Goal: Task Accomplishment & Management: Manage account settings

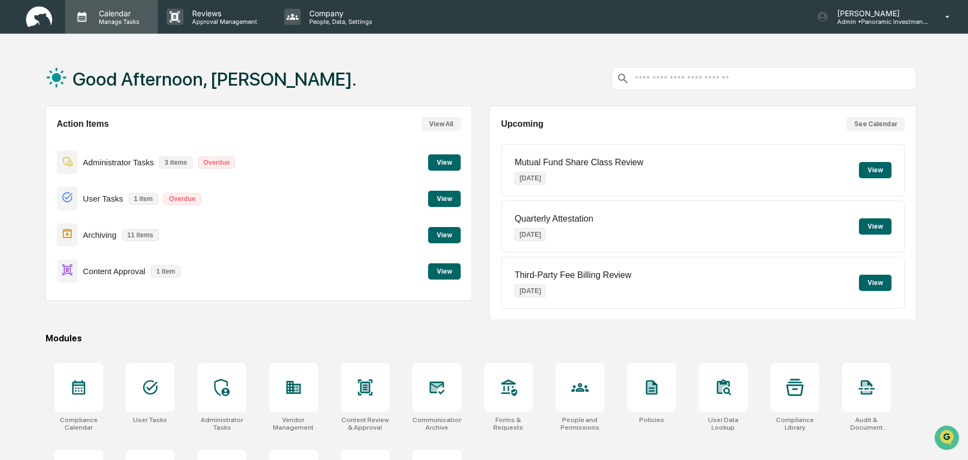
click at [125, 22] on p "Manage Tasks" at bounding box center [117, 22] width 55 height 8
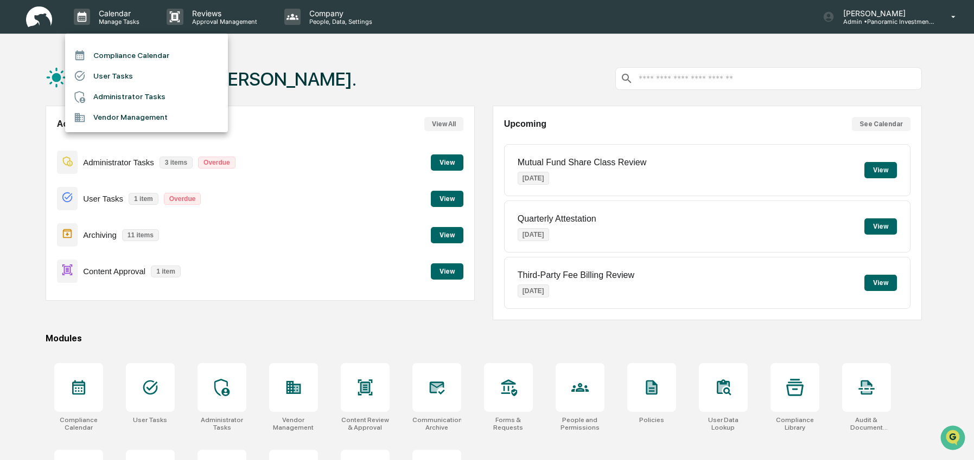
click at [135, 58] on li "Compliance Calendar" at bounding box center [146, 55] width 163 height 21
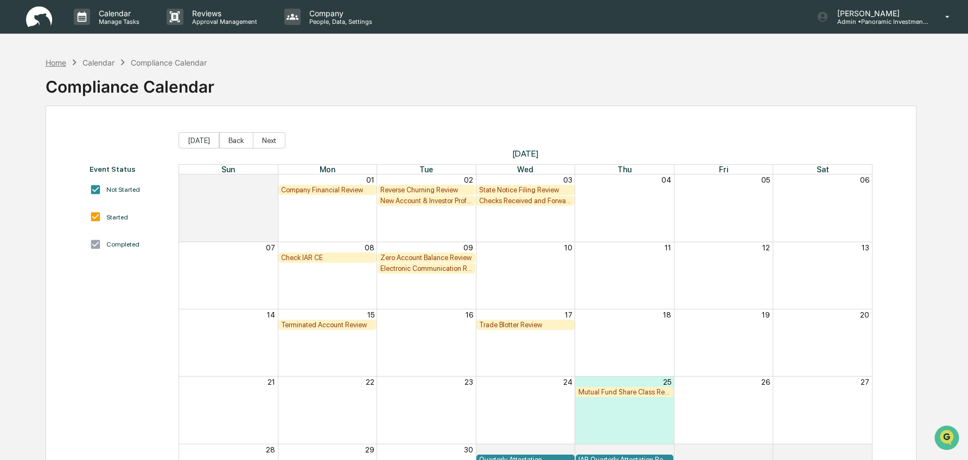
click at [54, 63] on div "Home" at bounding box center [56, 62] width 21 height 9
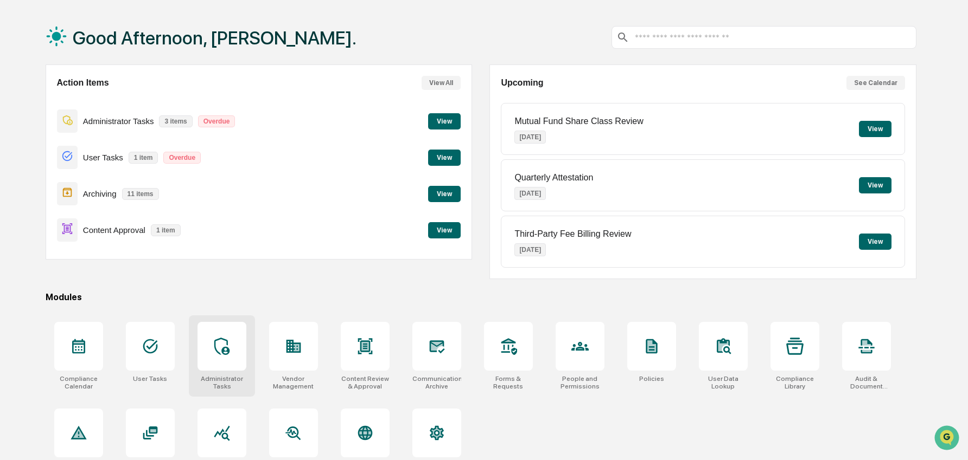
scroll to position [67, 0]
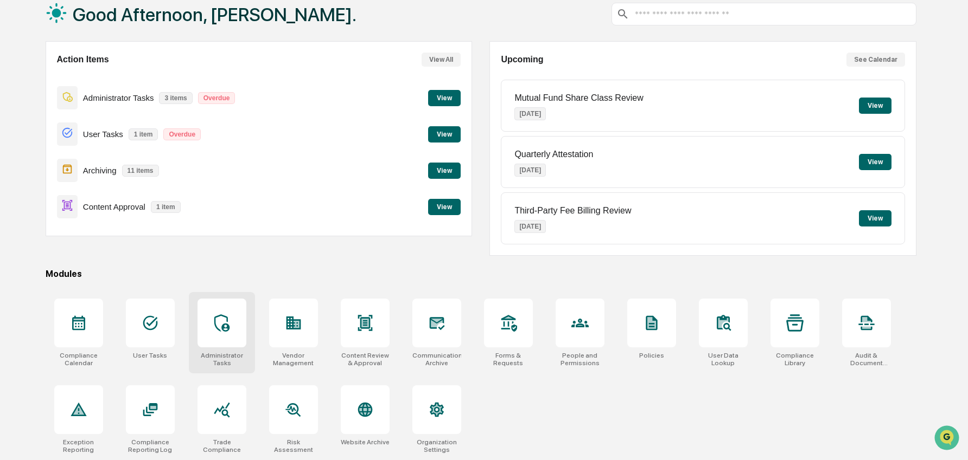
click at [210, 353] on div "Administrator Tasks" at bounding box center [221, 359] width 49 height 15
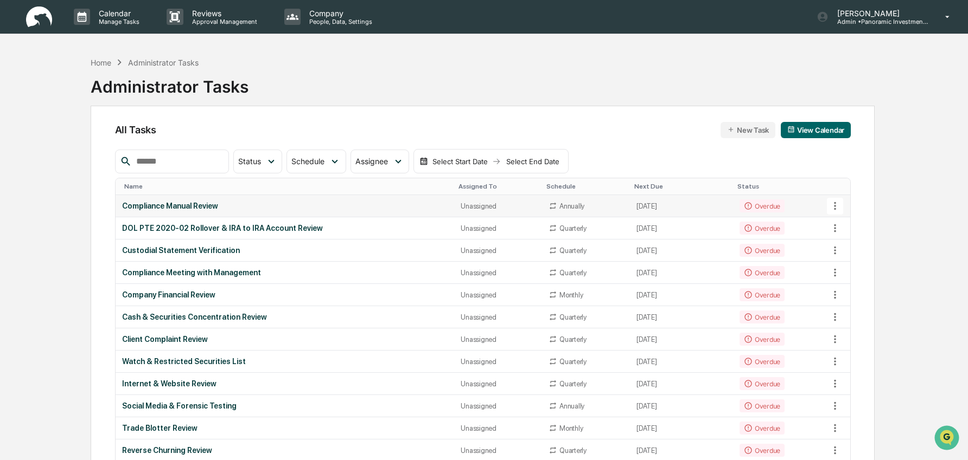
click at [282, 202] on td "Compliance Manual Review" at bounding box center [285, 206] width 339 height 22
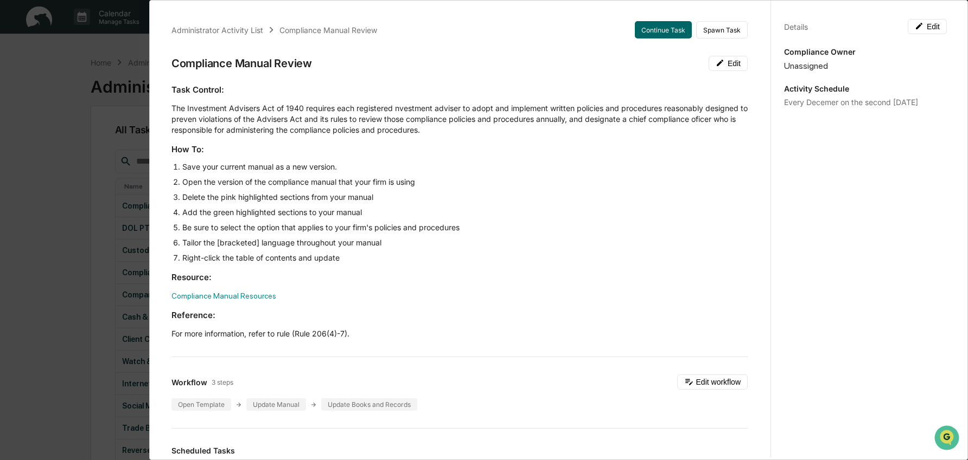
click at [234, 159] on div "Task Control: The Investment Advisers Act of 1940 requires each registered nves…" at bounding box center [459, 211] width 576 height 255
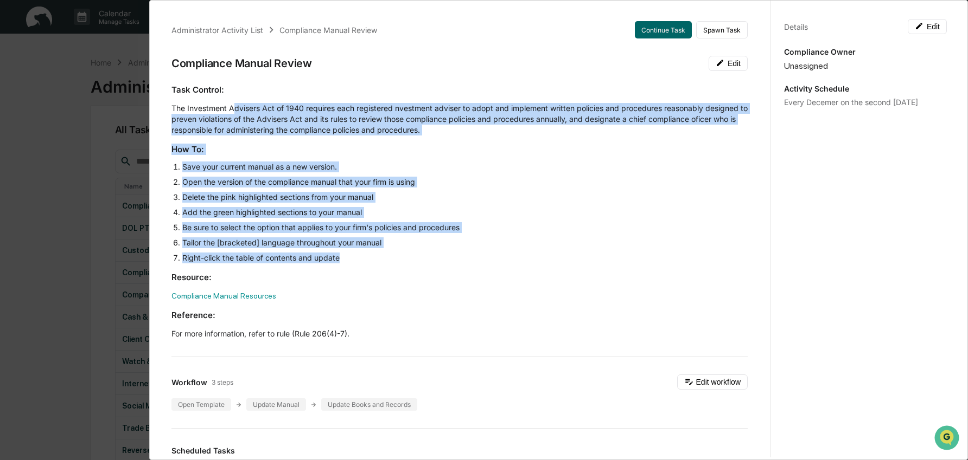
drag, startPoint x: 233, startPoint y: 112, endPoint x: 332, endPoint y: 269, distance: 186.0
click at [331, 268] on div "Task Control: The Investment Advisers Act of 1940 requires each registered nves…" at bounding box center [459, 211] width 576 height 255
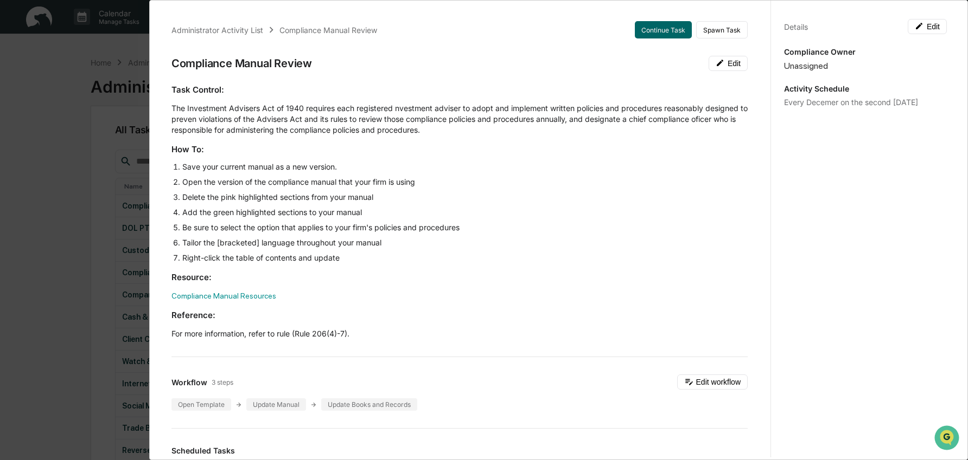
click at [62, 236] on div "Administrator Activity List Compliance Manual Review Continue Task Spawn Task C…" at bounding box center [484, 230] width 968 height 460
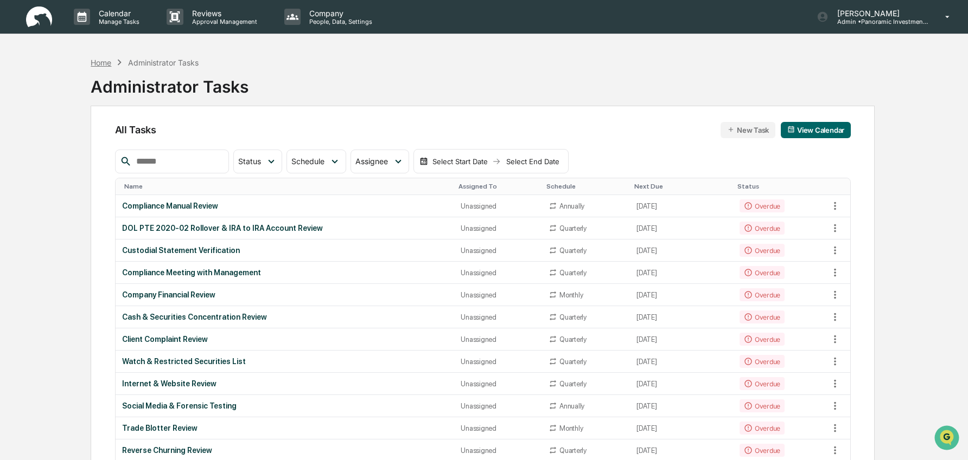
click at [101, 66] on div "Home" at bounding box center [101, 62] width 21 height 9
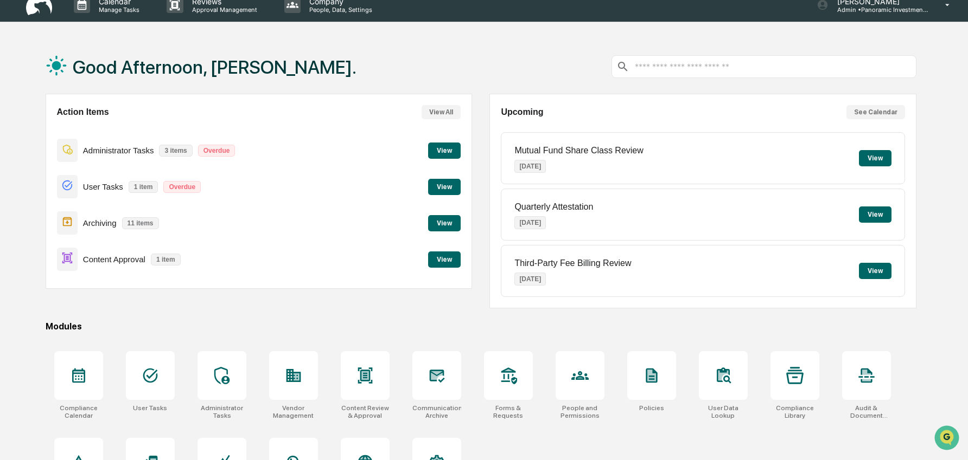
scroll to position [67, 0]
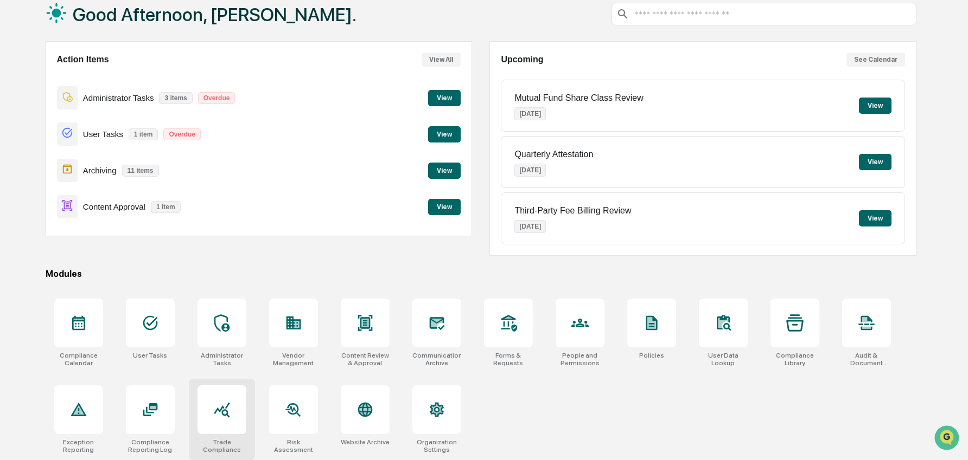
click at [211, 419] on div at bounding box center [221, 410] width 49 height 49
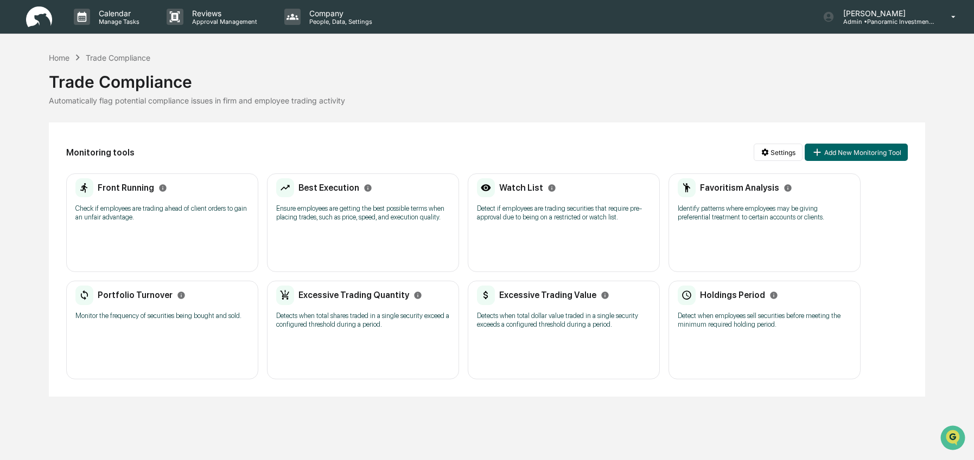
click at [159, 224] on div "Front Running Check if employees are trading ahead of client orders to gain an …" at bounding box center [162, 203] width 174 height 50
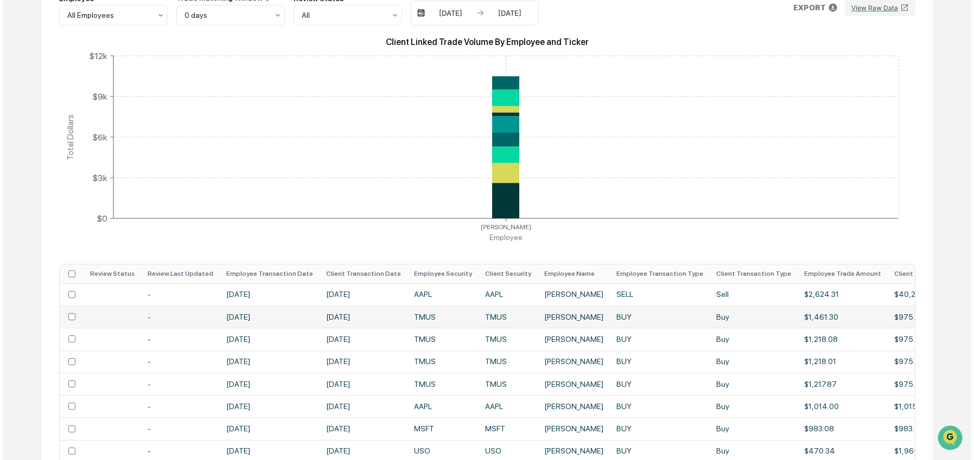
scroll to position [177, 0]
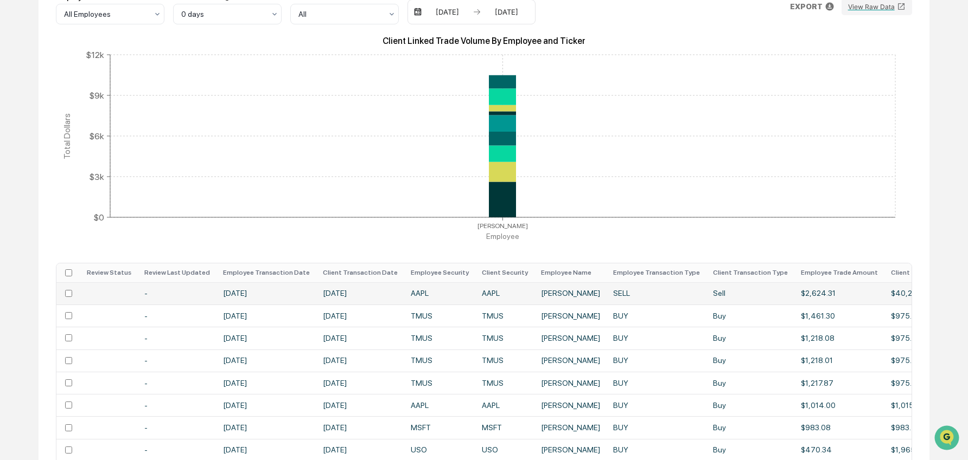
click at [351, 295] on td "Jun 27, 2025" at bounding box center [360, 294] width 88 height 22
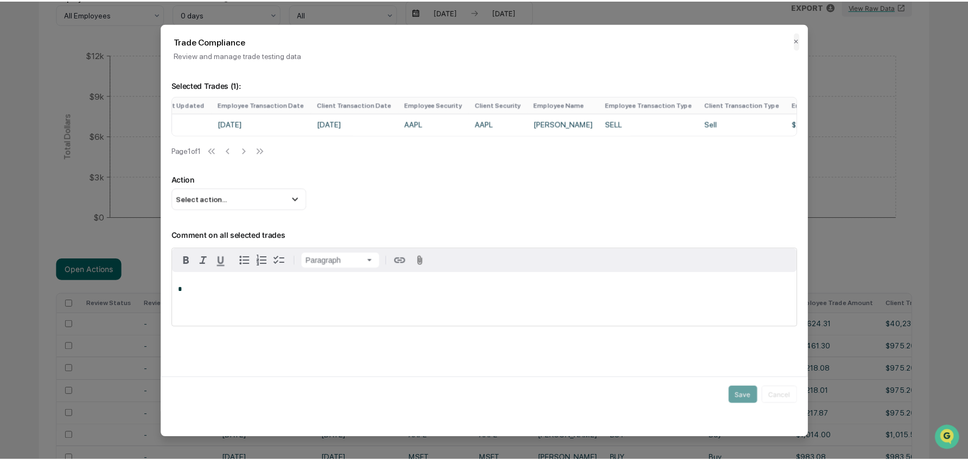
scroll to position [0, 155]
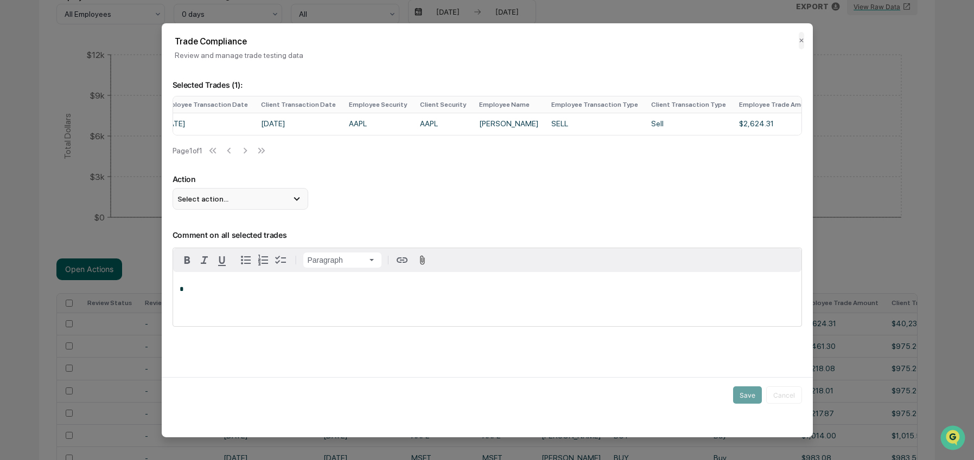
click at [284, 208] on div "Select action..." at bounding box center [240, 199] width 136 height 22
click at [355, 223] on p "Comment on all selected trades" at bounding box center [486, 229] width 629 height 22
click at [801, 42] on button "✕" at bounding box center [800, 39] width 5 height 17
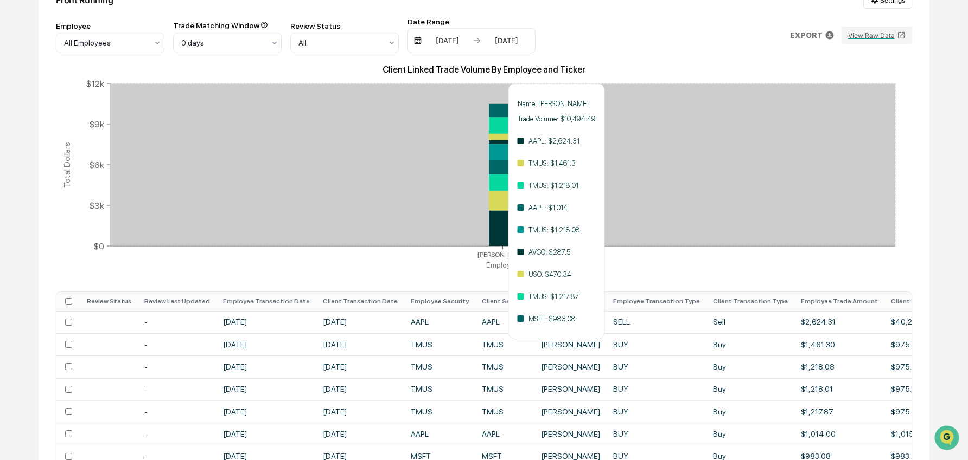
scroll to position [72, 0]
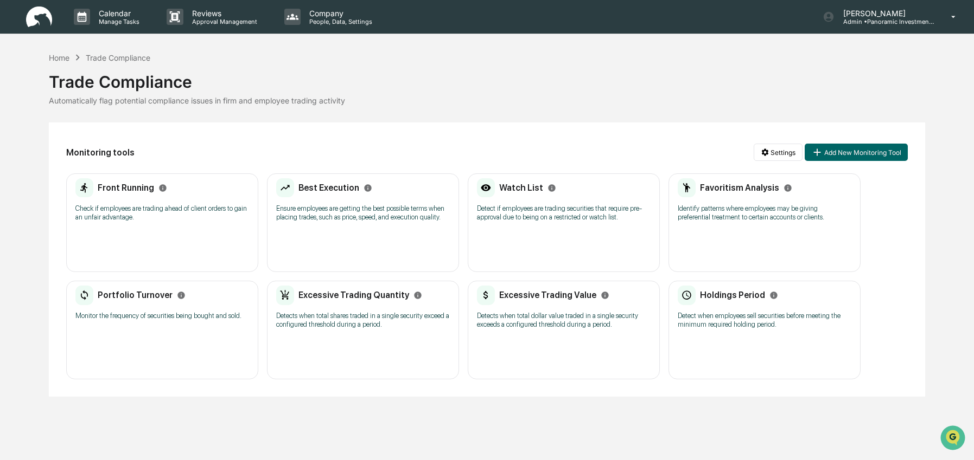
click at [395, 255] on div "Best Execution Ensure employees are getting the best possible terms when placin…" at bounding box center [363, 223] width 192 height 99
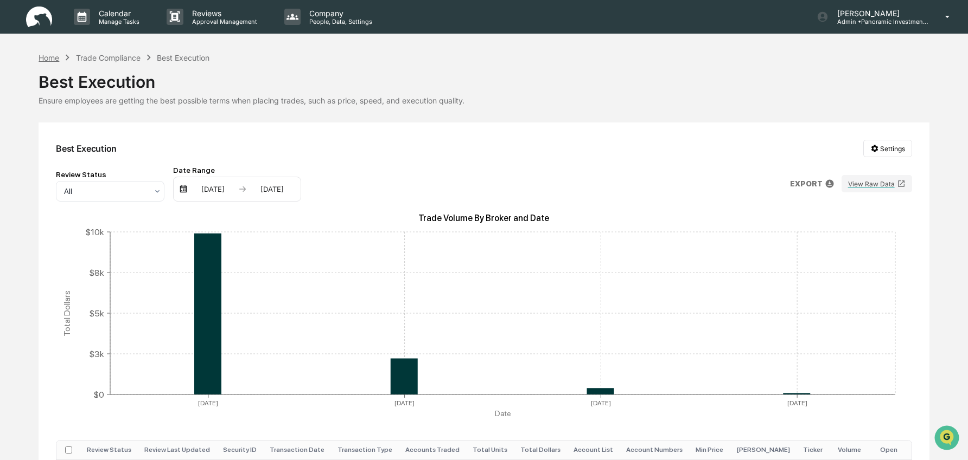
click at [55, 59] on div "Home" at bounding box center [49, 57] width 21 height 9
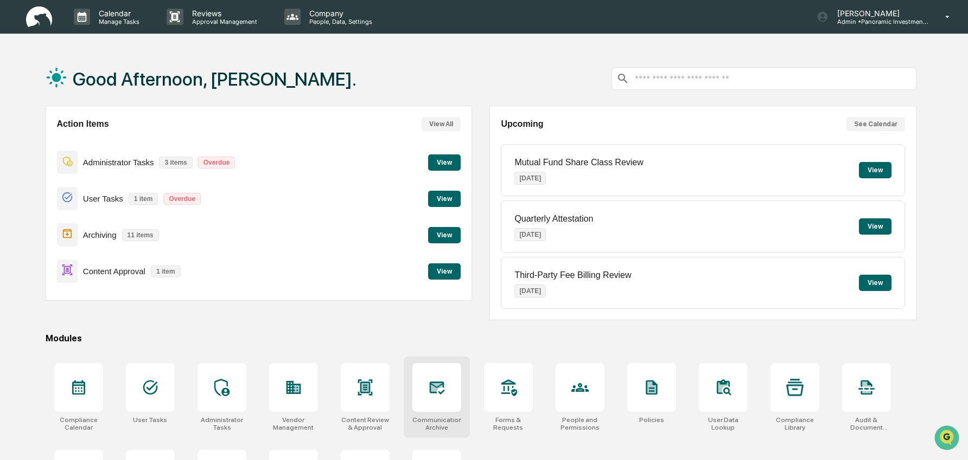
click at [444, 408] on div at bounding box center [436, 387] width 49 height 49
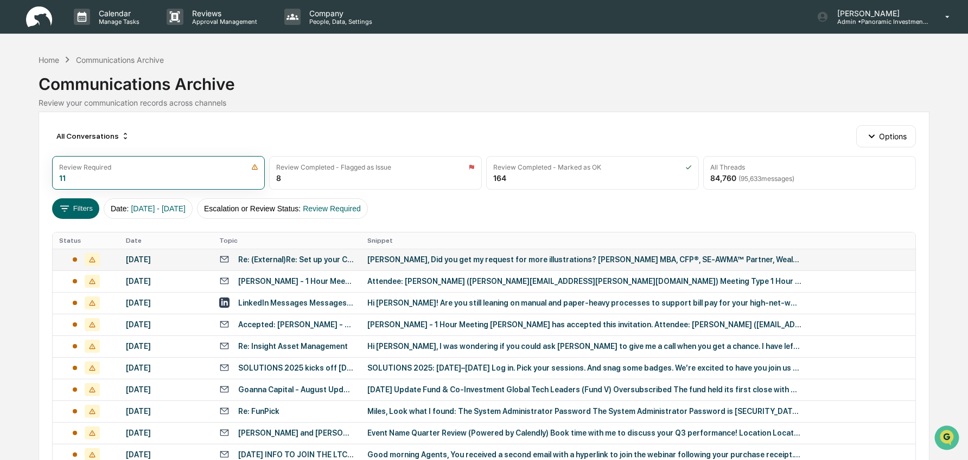
click at [268, 264] on div "Re: (External)Re: Set up your CreativeOne account now!" at bounding box center [296, 259] width 116 height 9
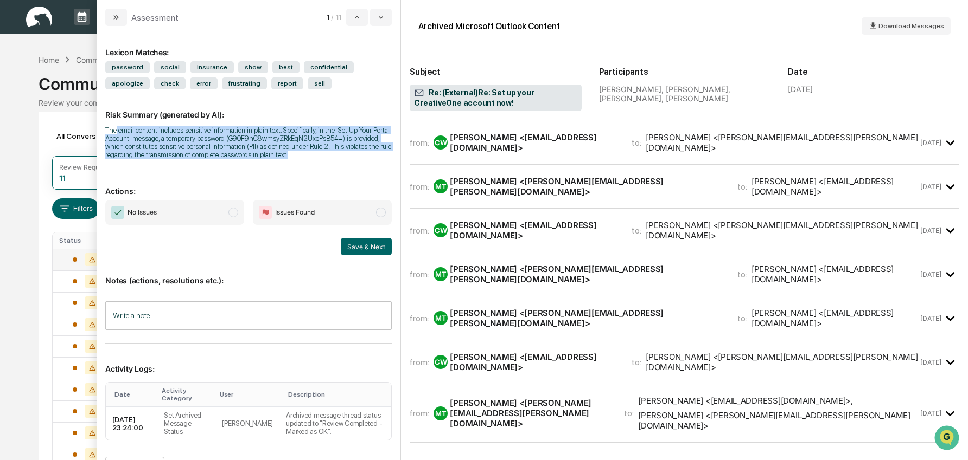
drag, startPoint x: 117, startPoint y: 132, endPoint x: 261, endPoint y: 173, distance: 150.1
click at [261, 166] on div "Risk Summary (generated by AI): The email content includes sensitive informatio…" at bounding box center [248, 127] width 286 height 76
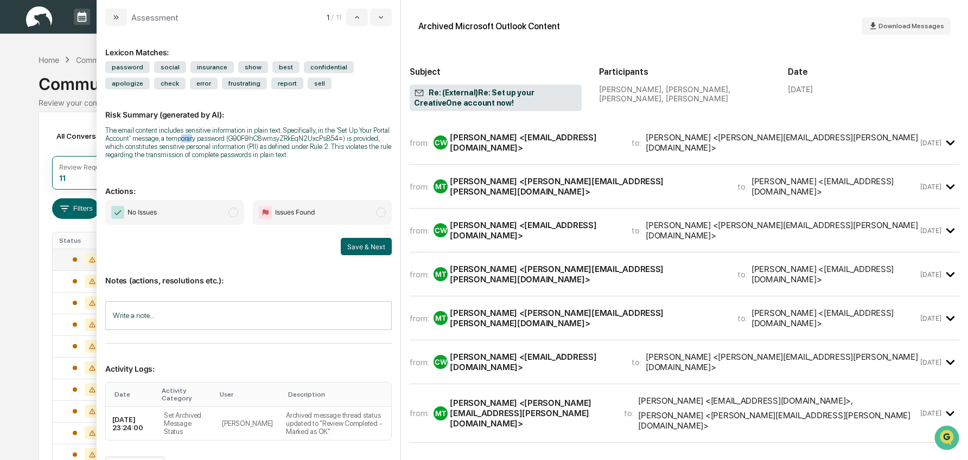
click at [255, 143] on div "The email content includes sensitive information in plain text. Specifically, i…" at bounding box center [248, 142] width 286 height 33
click at [286, 139] on div "The email content includes sensitive information in plain text. Specifically, i…" at bounding box center [248, 142] width 286 height 33
drag, startPoint x: 286, startPoint y: 139, endPoint x: 239, endPoint y: 140, distance: 47.2
click at [239, 140] on div "The email content includes sensitive information in plain text. Specifically, i…" at bounding box center [248, 142] width 286 height 33
click at [196, 225] on span "No Issues" at bounding box center [174, 212] width 139 height 25
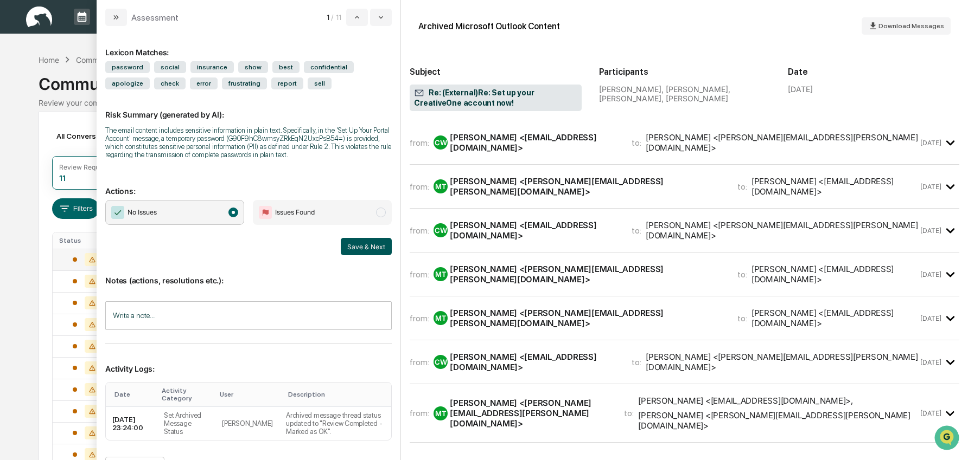
click at [351, 255] on button "Save & Next" at bounding box center [366, 246] width 51 height 17
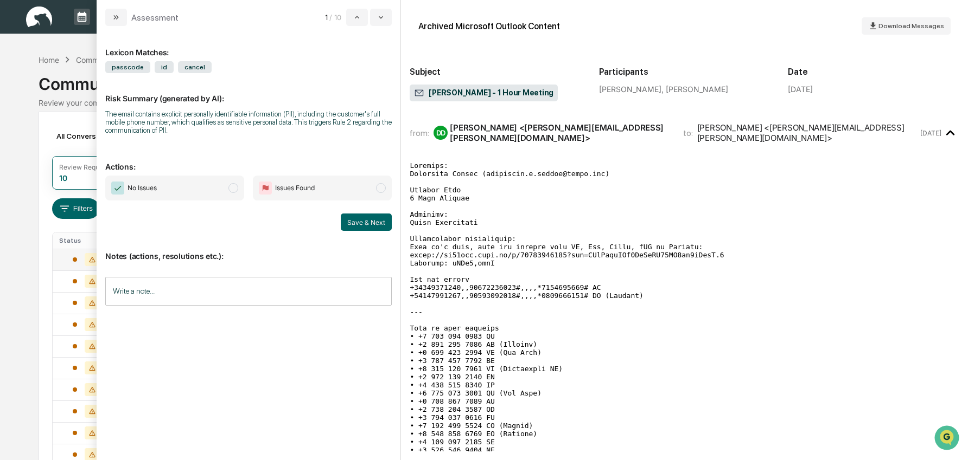
click at [40, 296] on div "All Conversations Options Review Required 10 Review Completed - Flagged as Issu…" at bounding box center [484, 320] width 890 height 416
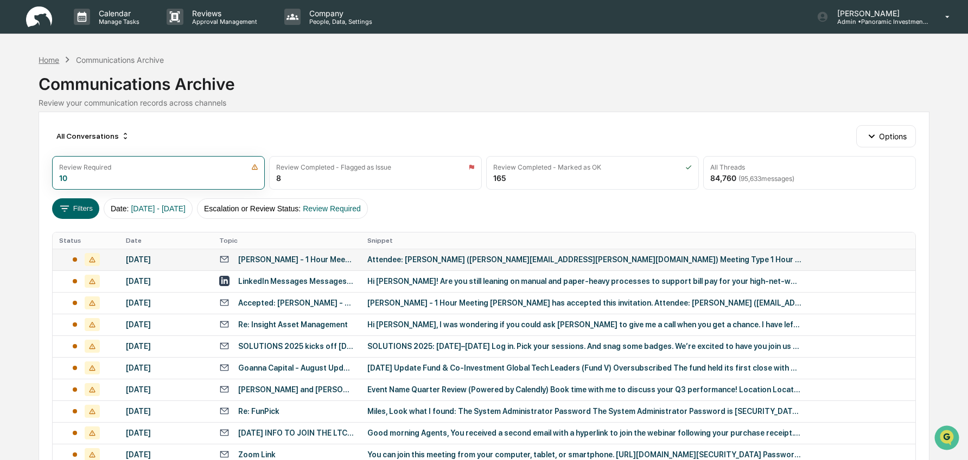
click at [52, 62] on div "Home" at bounding box center [49, 59] width 21 height 9
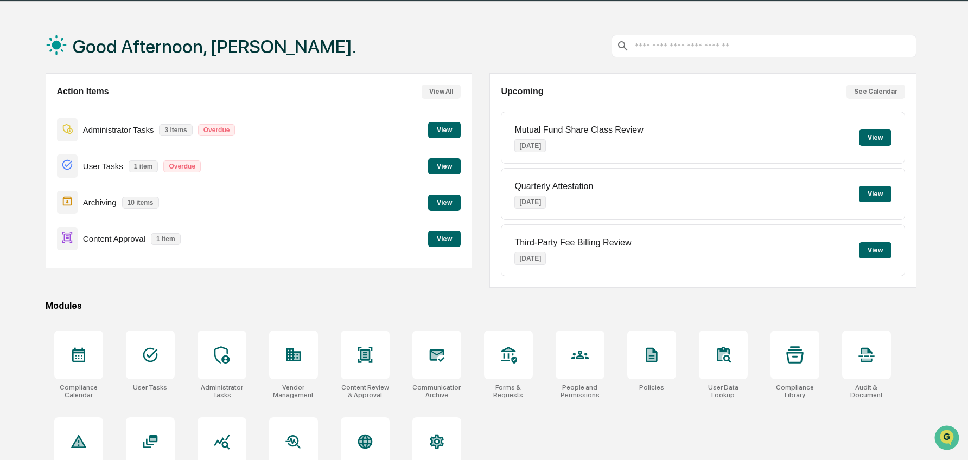
scroll to position [67, 0]
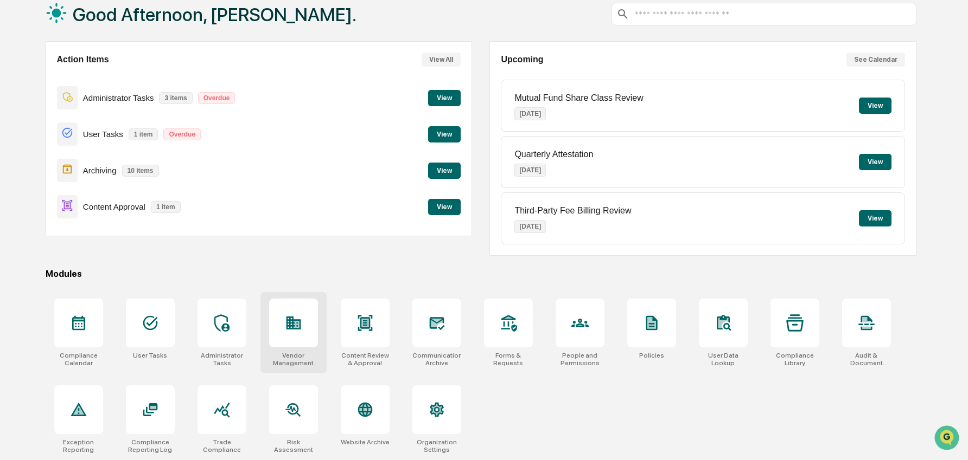
click at [280, 331] on div at bounding box center [293, 323] width 49 height 49
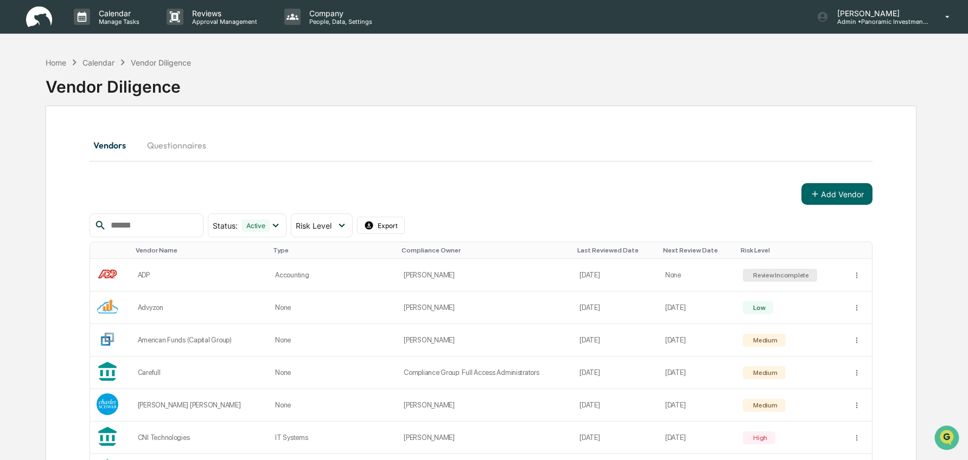
click at [52, 57] on div "Home Calendar Vendor Diligence" at bounding box center [119, 62] width 146 height 12
click at [52, 66] on div "Home" at bounding box center [56, 62] width 21 height 9
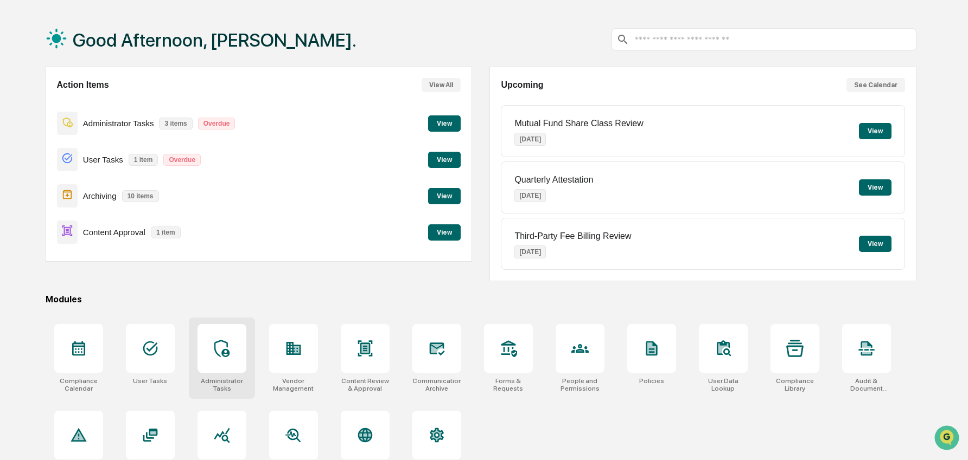
scroll to position [67, 0]
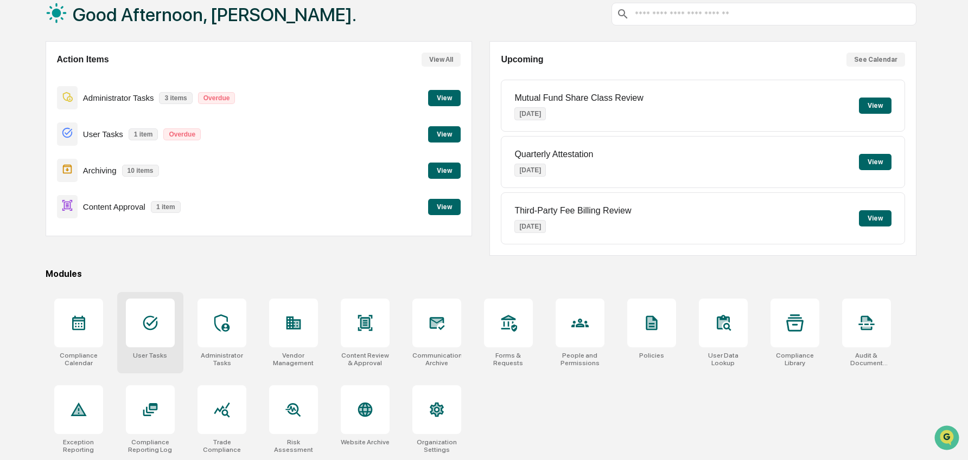
click at [158, 341] on div at bounding box center [150, 323] width 49 height 49
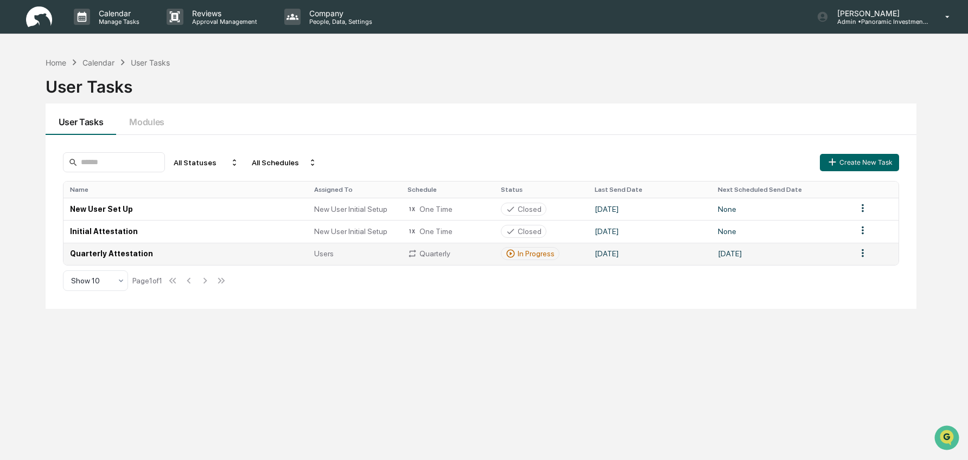
click at [204, 252] on td "Quarterly Attestation" at bounding box center [185, 254] width 244 height 22
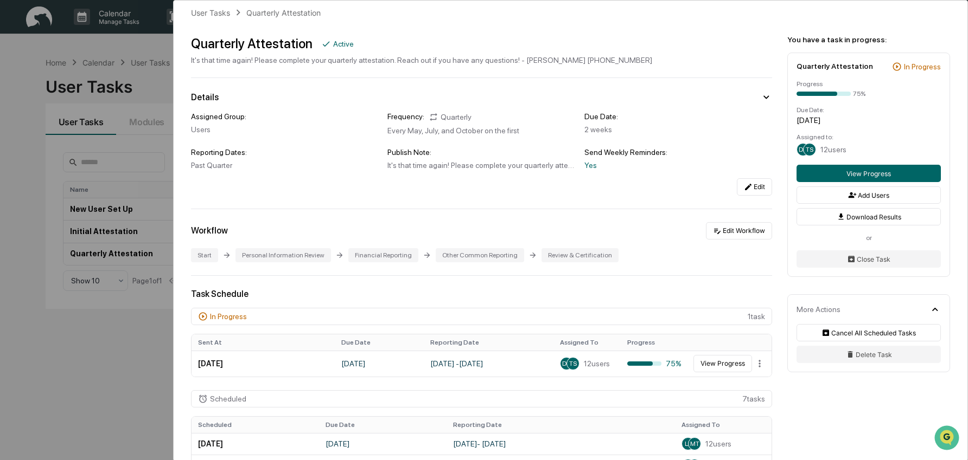
scroll to position [42, 0]
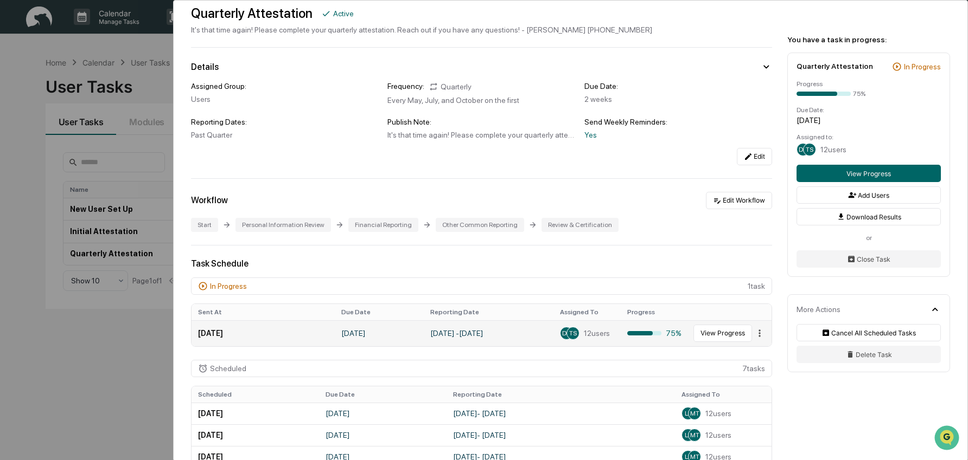
click at [755, 337] on html "Calendar Manage Tasks Reviews Approval Management Company People, Data, Setting…" at bounding box center [484, 230] width 968 height 460
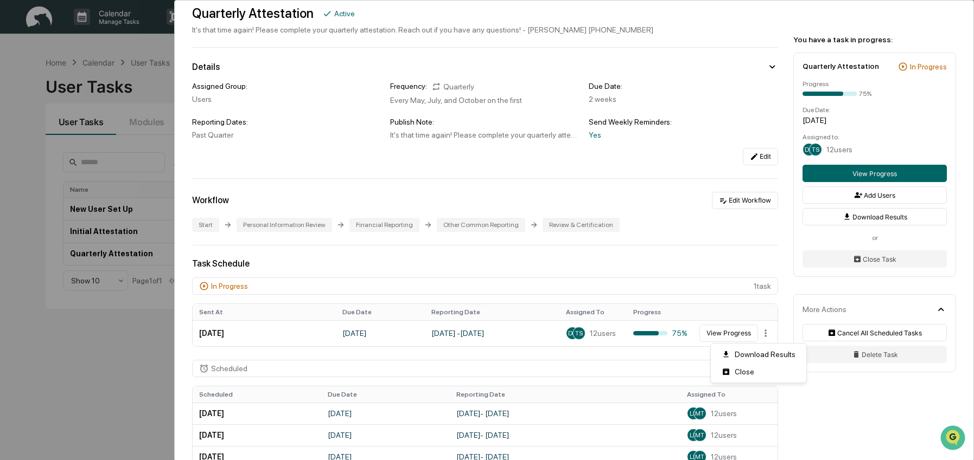
drag, startPoint x: 723, startPoint y: 264, endPoint x: 705, endPoint y: 263, distance: 17.9
click at [723, 263] on html "Calendar Manage Tasks Reviews Approval Management Company People, Data, Setting…" at bounding box center [487, 230] width 974 height 460
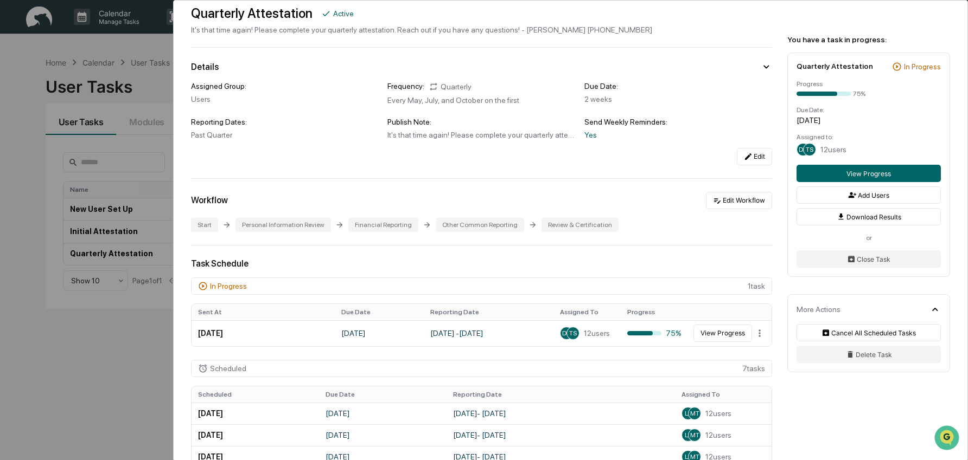
click at [104, 388] on div "User Tasks Quarterly Attestation Quarterly Attestation Active It's that time ag…" at bounding box center [484, 230] width 968 height 460
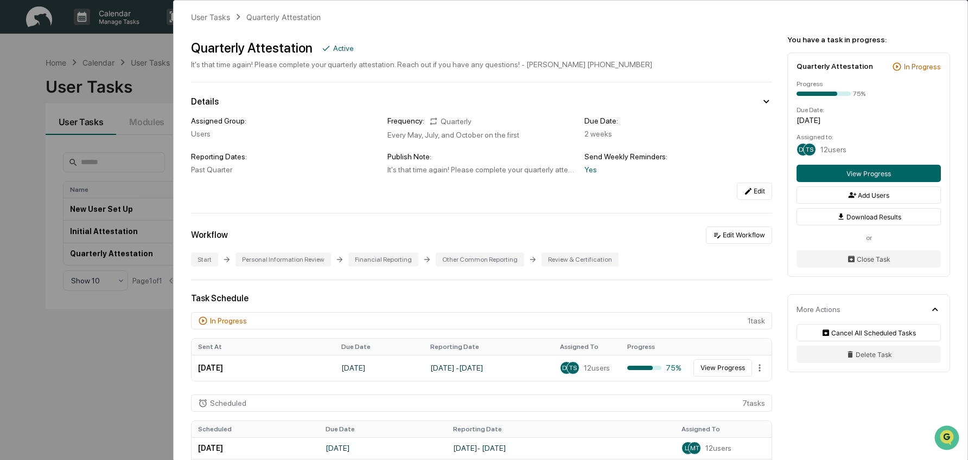
scroll to position [0, 0]
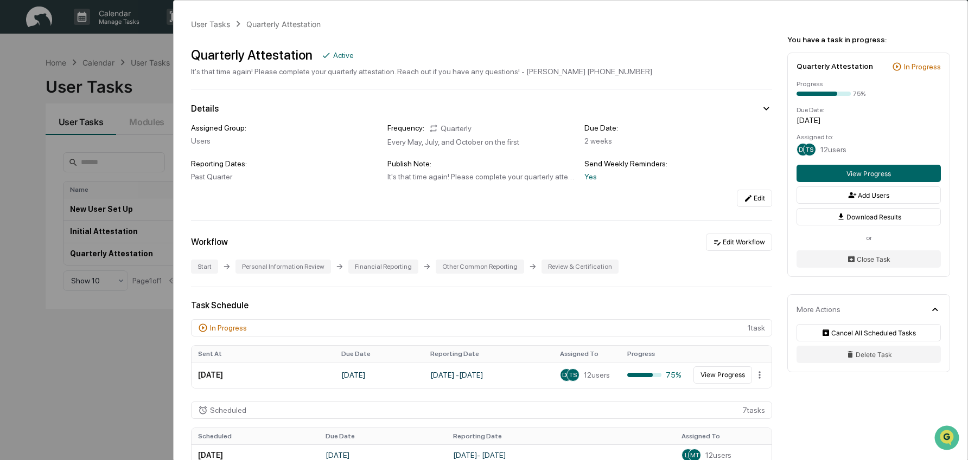
click at [133, 100] on div "User Tasks Quarterly Attestation Quarterly Attestation Active It's that time ag…" at bounding box center [484, 230] width 968 height 460
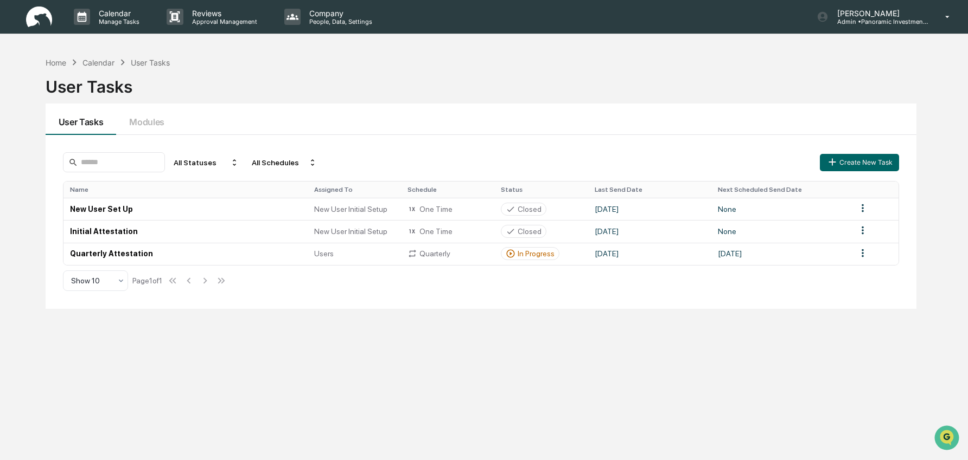
click at [204, 90] on div "User Tasks" at bounding box center [481, 82] width 871 height 28
click at [48, 61] on div "Home" at bounding box center [56, 62] width 21 height 9
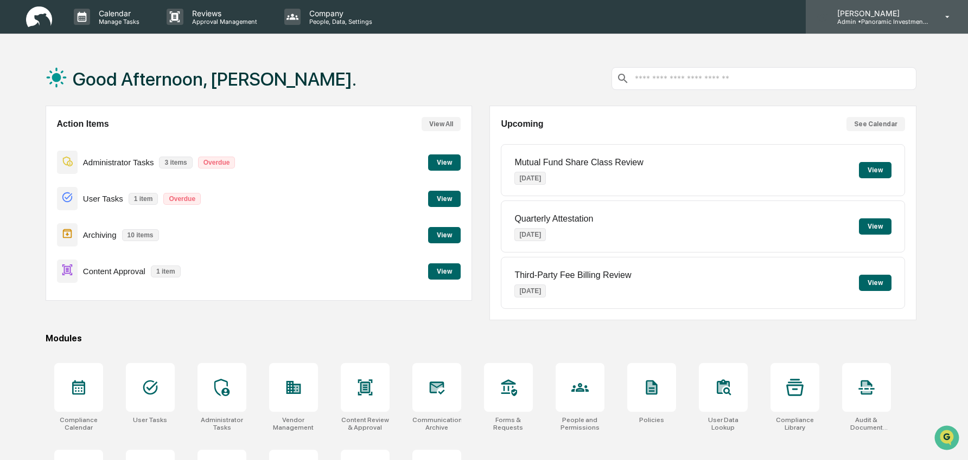
click at [926, 18] on p "Admin • Panoramic Investment Advisors" at bounding box center [878, 22] width 101 height 8
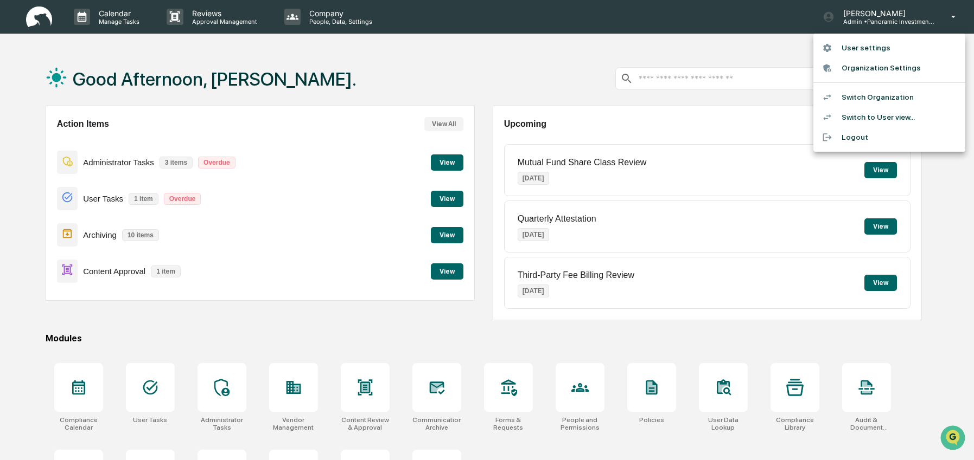
click at [877, 101] on li "Switch Organization" at bounding box center [889, 97] width 152 height 20
